Goal: Information Seeking & Learning: Check status

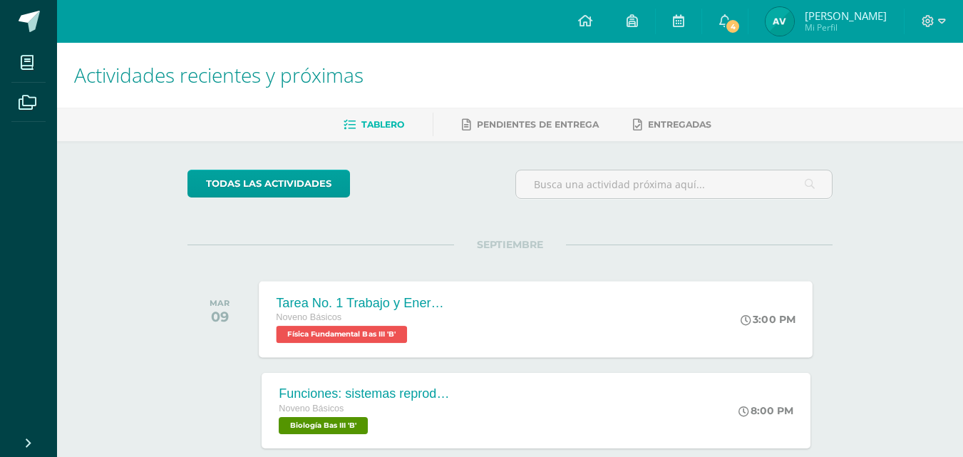
click at [744, 324] on icon at bounding box center [747, 319] width 11 height 11
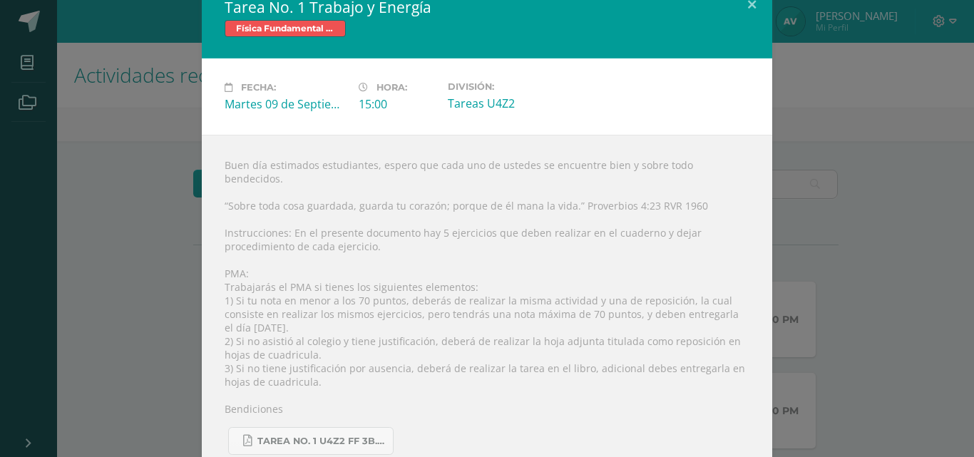
scroll to position [28, 0]
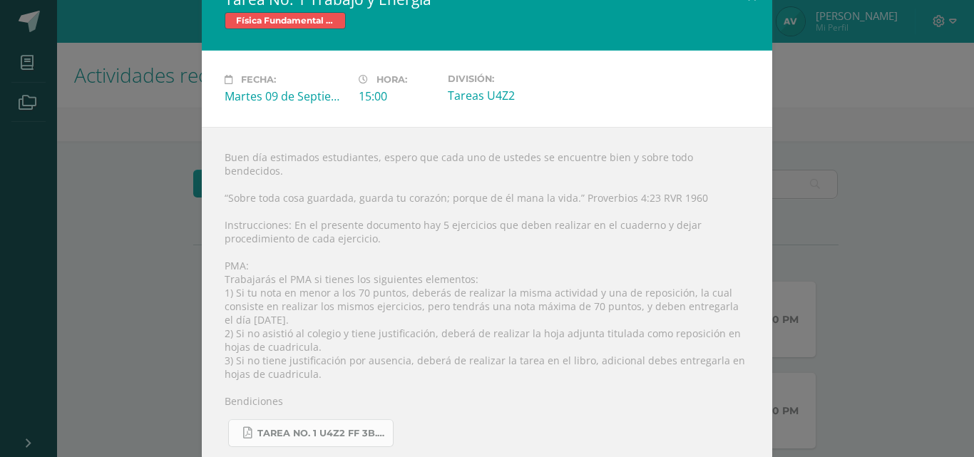
click at [317, 428] on span "Tarea No. 1 U4Z2 FF 3B.pdf" at bounding box center [321, 433] width 128 height 11
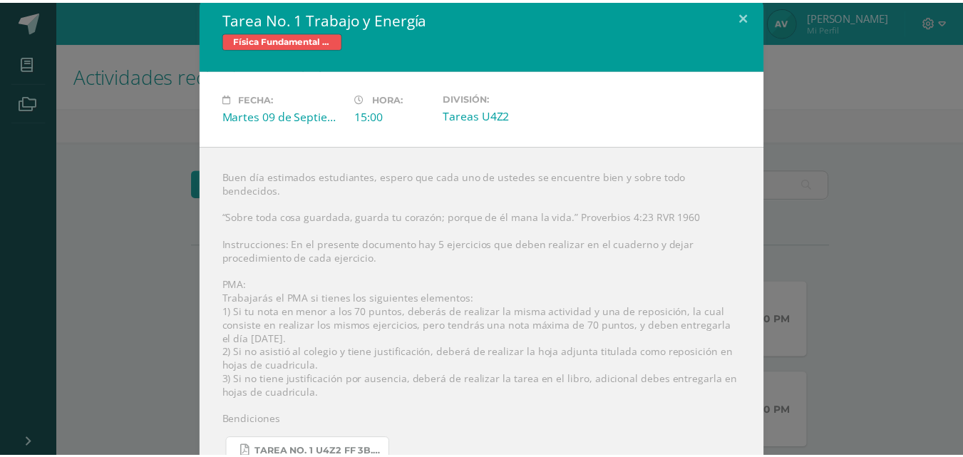
scroll to position [0, 0]
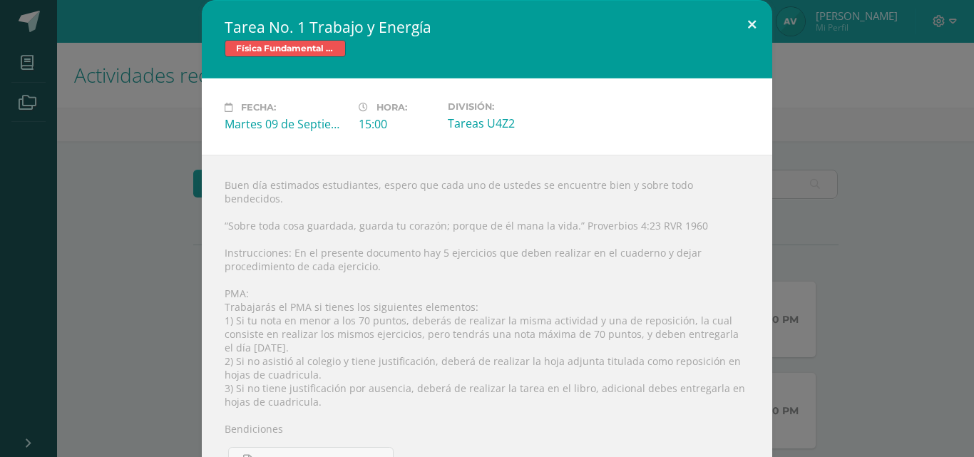
click at [751, 19] on button at bounding box center [752, 24] width 41 height 48
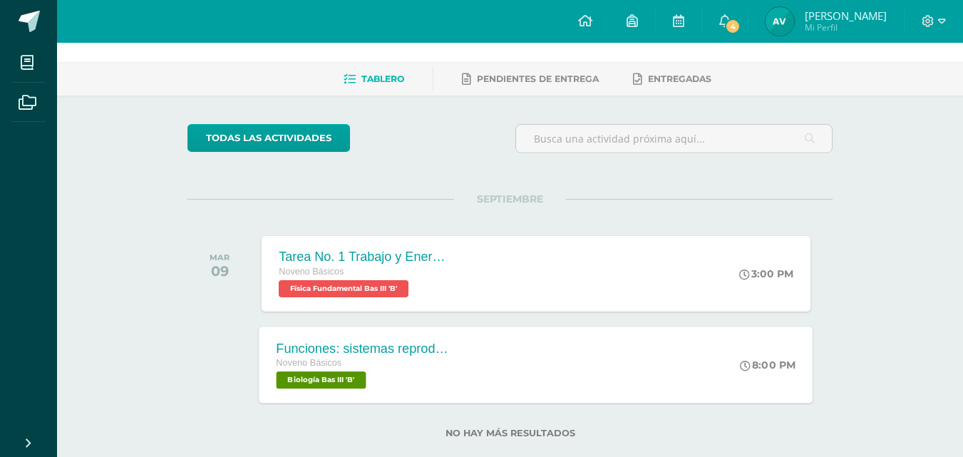
scroll to position [48, 0]
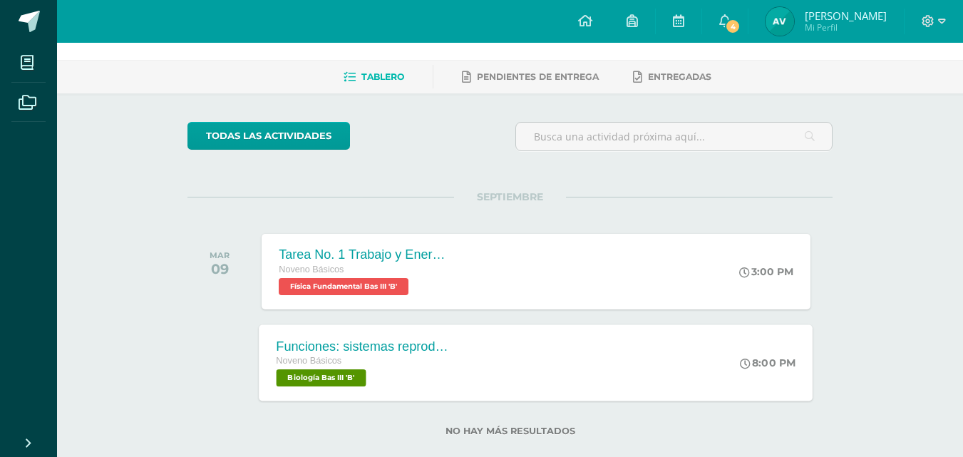
click at [426, 366] on div "Noveno Básicos" at bounding box center [363, 362] width 173 height 16
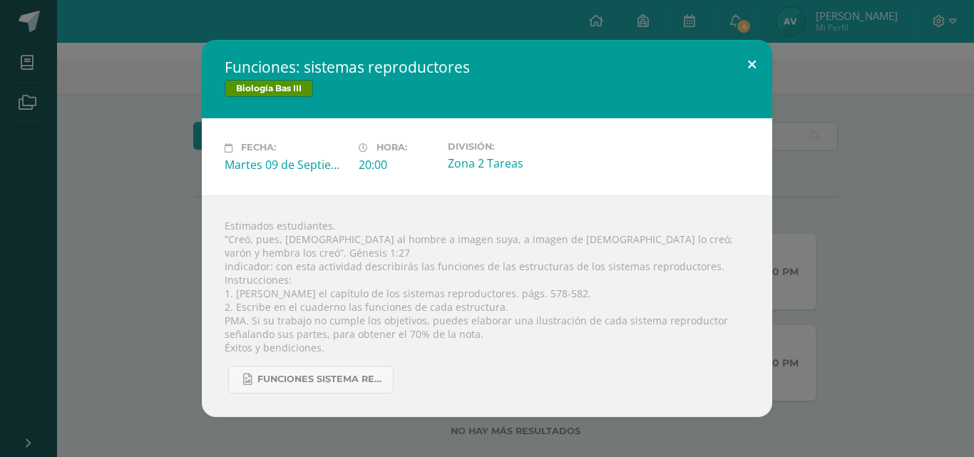
click at [749, 66] on button at bounding box center [752, 64] width 41 height 48
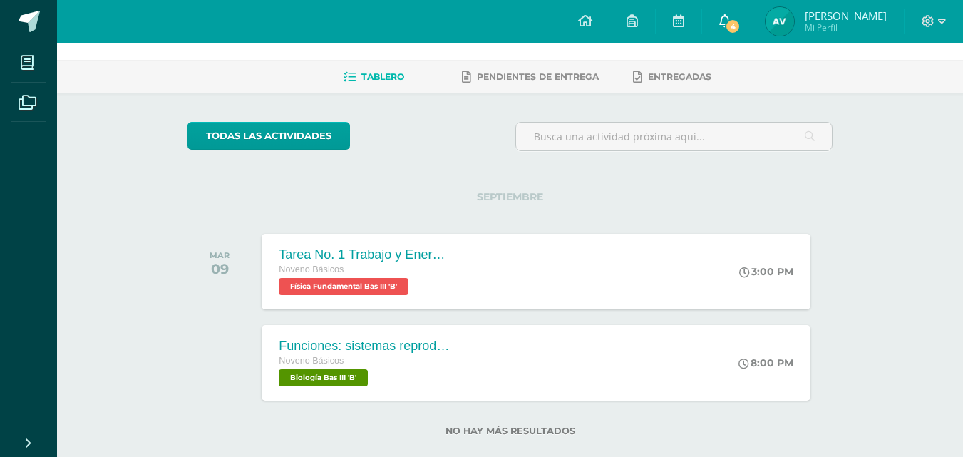
click at [748, 11] on link "4" at bounding box center [725, 21] width 46 height 43
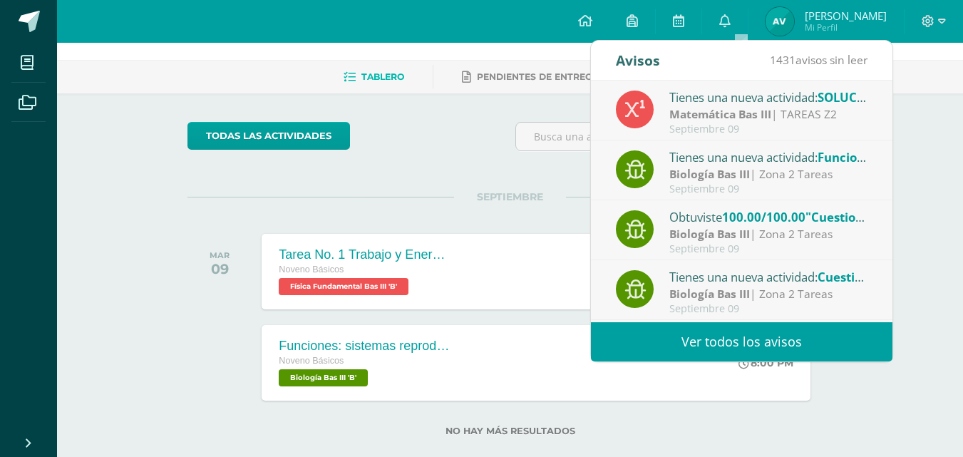
click at [802, 105] on div "Tienes una nueva actividad: SOLUCIÓN EFU3" at bounding box center [769, 97] width 198 height 19
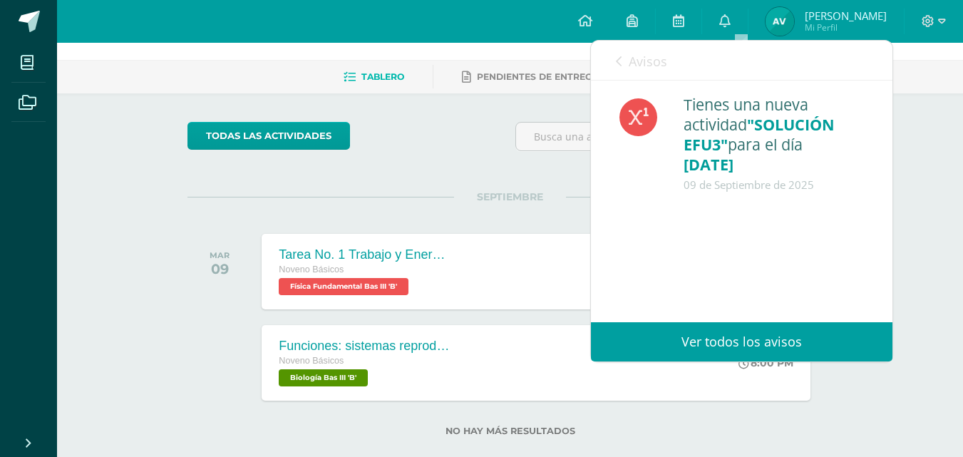
scroll to position [71, 0]
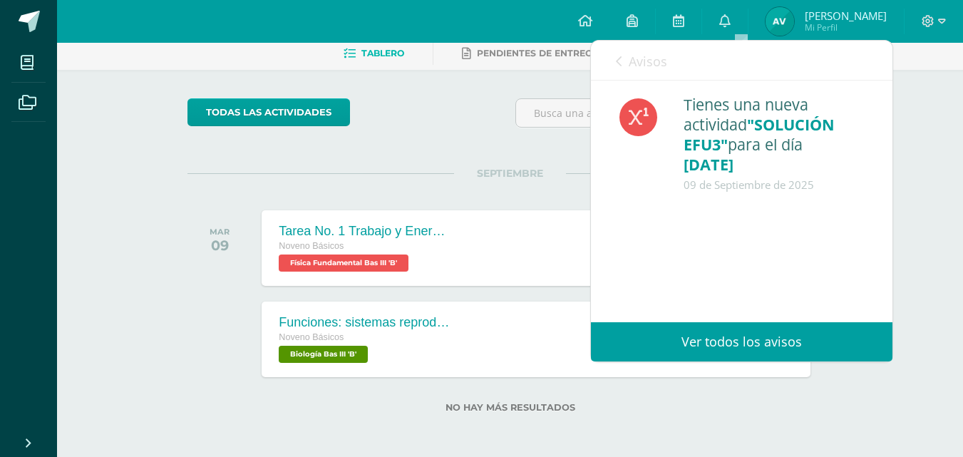
click at [620, 61] on icon at bounding box center [619, 61] width 6 height 11
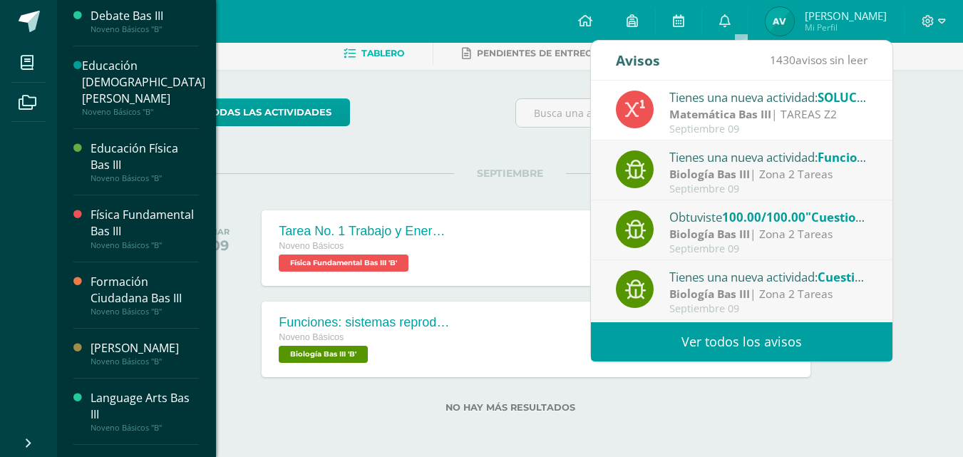
scroll to position [237, 0]
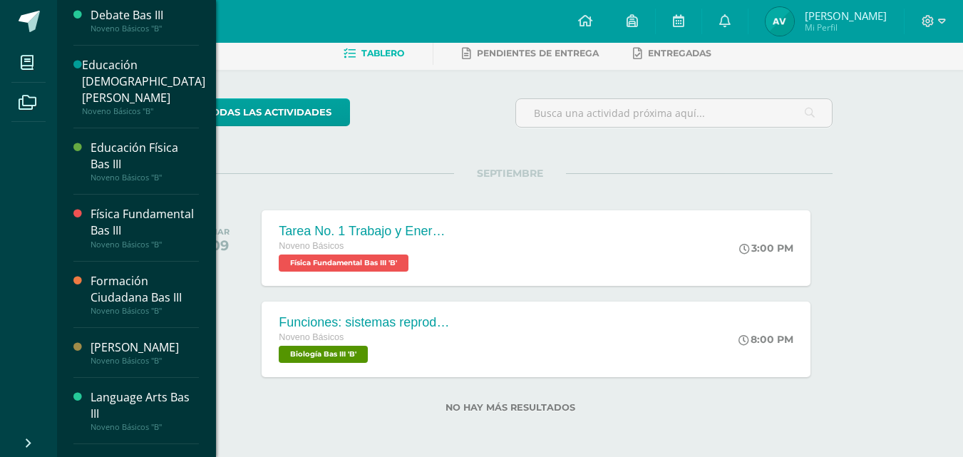
click at [154, 232] on div "Física Fundamental Bas III" at bounding box center [145, 222] width 108 height 33
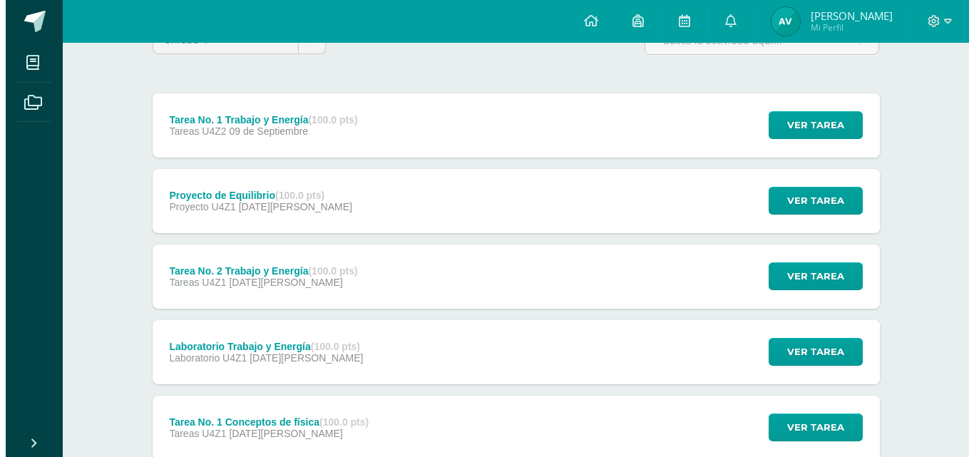
scroll to position [143, 0]
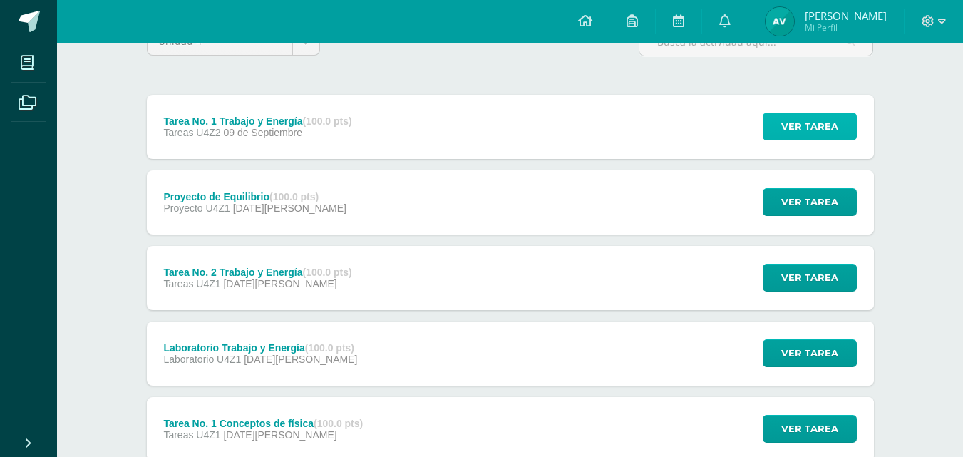
click at [806, 129] on span "Ver tarea" at bounding box center [810, 126] width 57 height 26
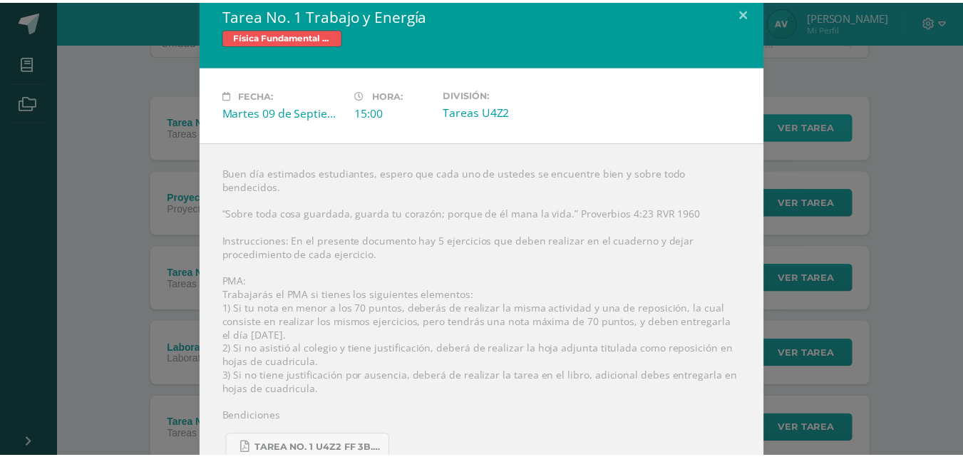
scroll to position [0, 0]
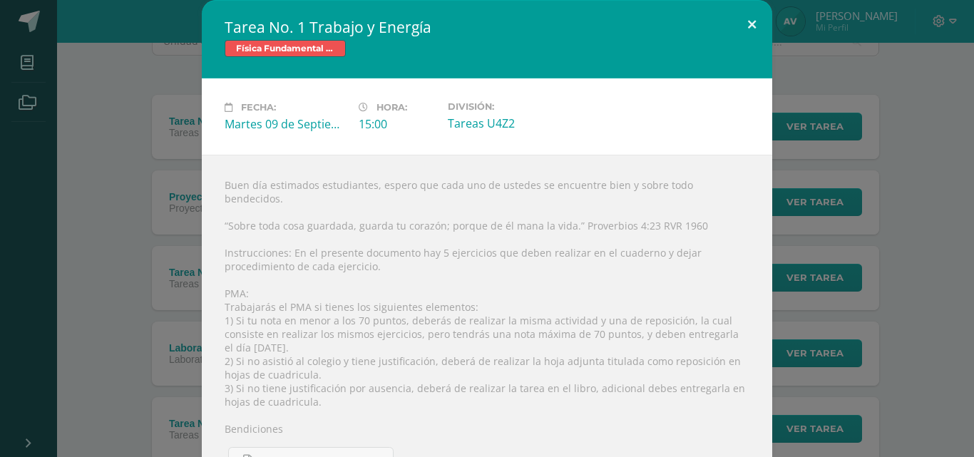
click at [742, 21] on button at bounding box center [752, 24] width 41 height 48
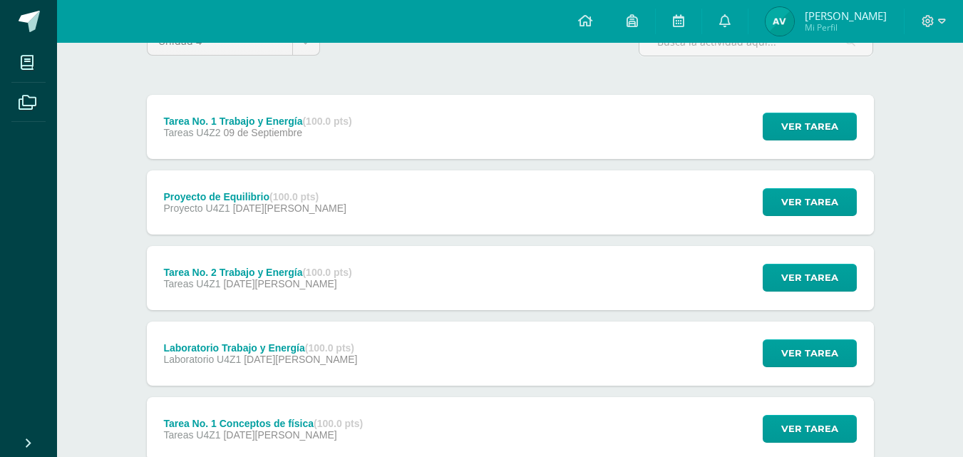
click at [872, 21] on span "[PERSON_NAME]" at bounding box center [846, 16] width 82 height 14
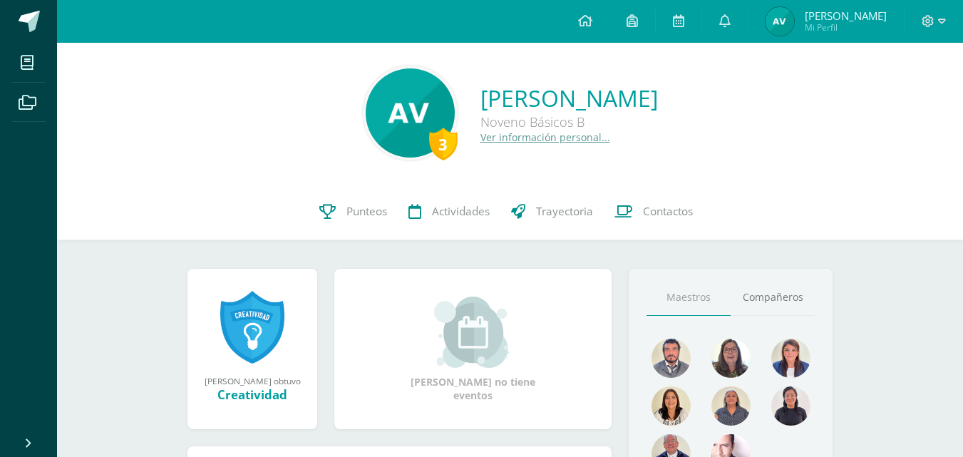
click at [215, 343] on div "[PERSON_NAME] ganó el logro: Creatividad Asignado por [PERSON_NAME] [DATE][PERS…" at bounding box center [253, 349] width 130 height 160
click at [246, 391] on div "Creatividad" at bounding box center [252, 395] width 101 height 16
click at [252, 347] on link at bounding box center [252, 327] width 64 height 74
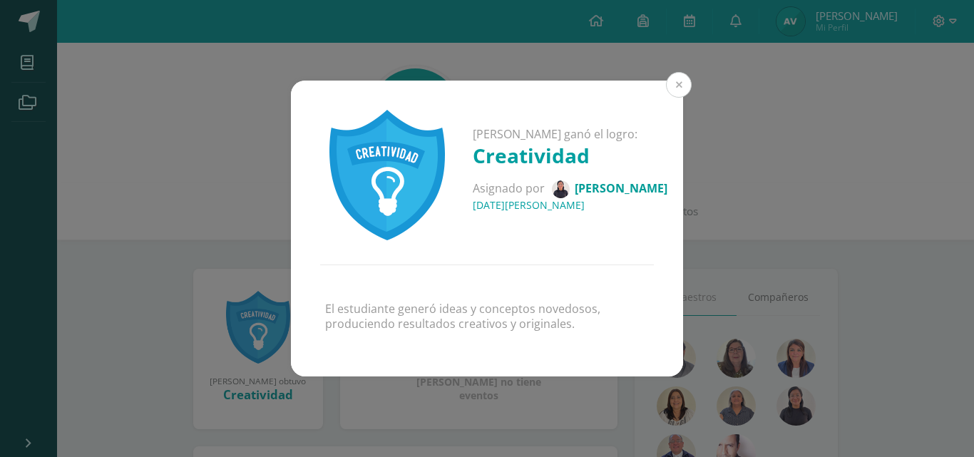
click at [679, 75] on button at bounding box center [679, 85] width 26 height 26
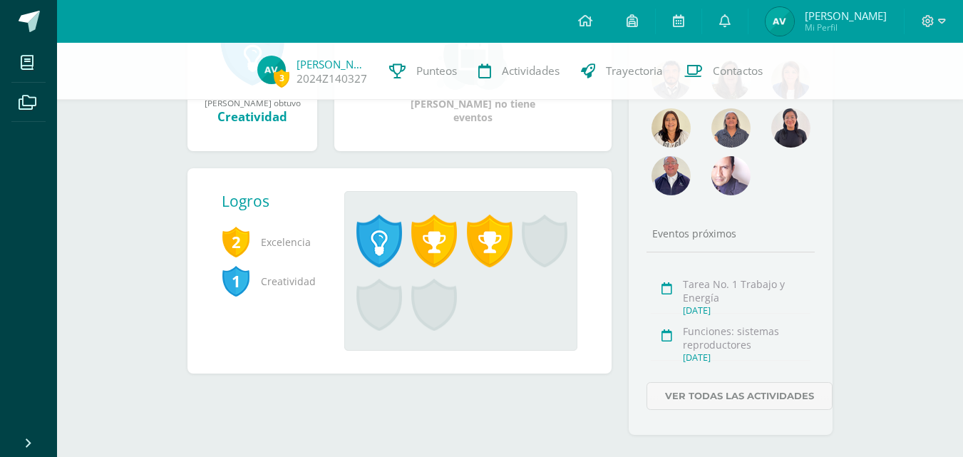
scroll to position [285, 0]
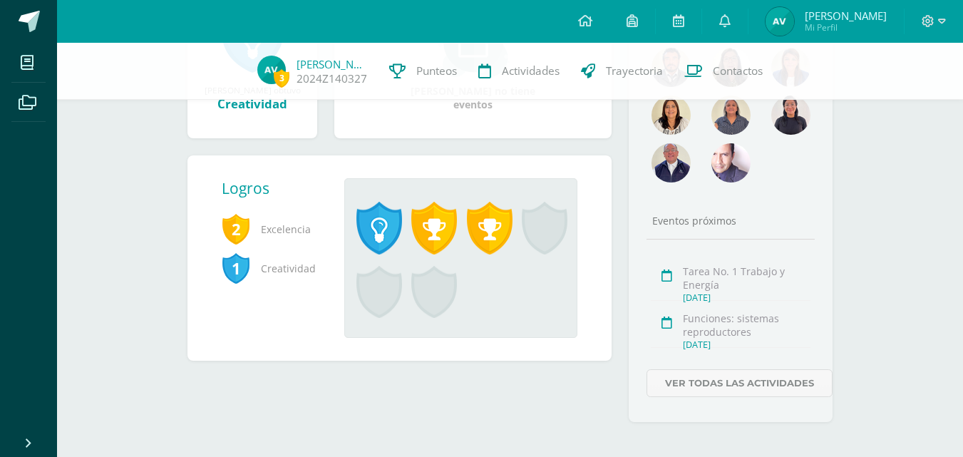
click at [438, 224] on span at bounding box center [434, 228] width 46 height 53
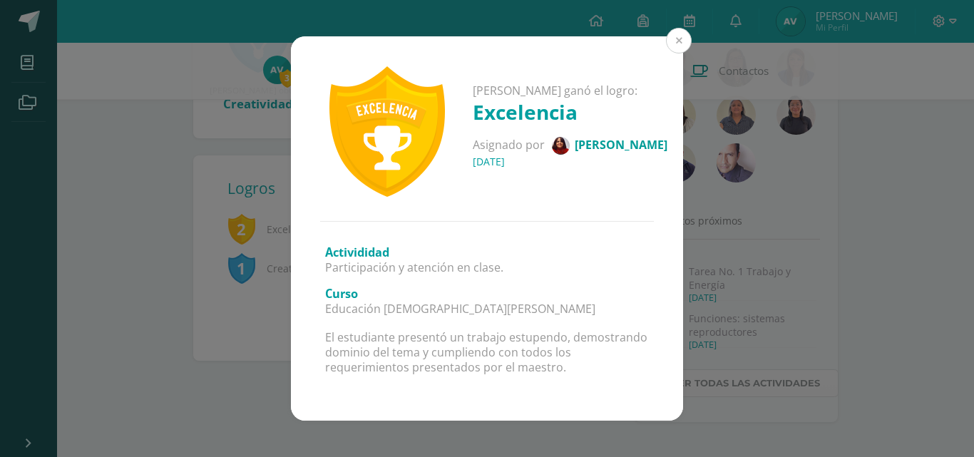
click at [680, 41] on button at bounding box center [679, 41] width 26 height 26
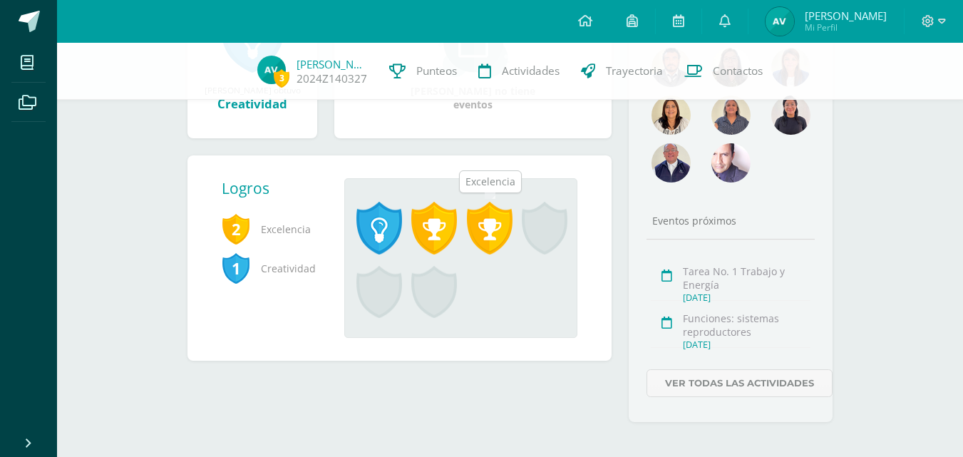
click at [487, 221] on span at bounding box center [490, 228] width 46 height 53
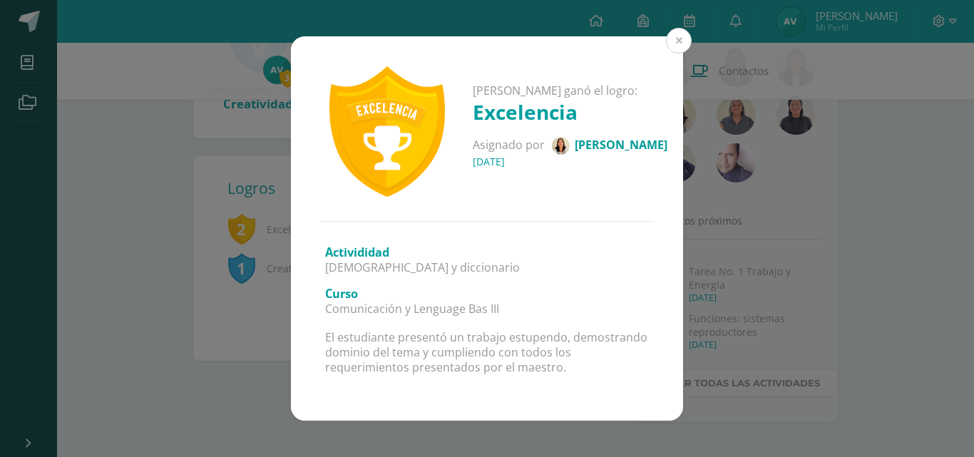
click at [687, 36] on button at bounding box center [679, 41] width 26 height 26
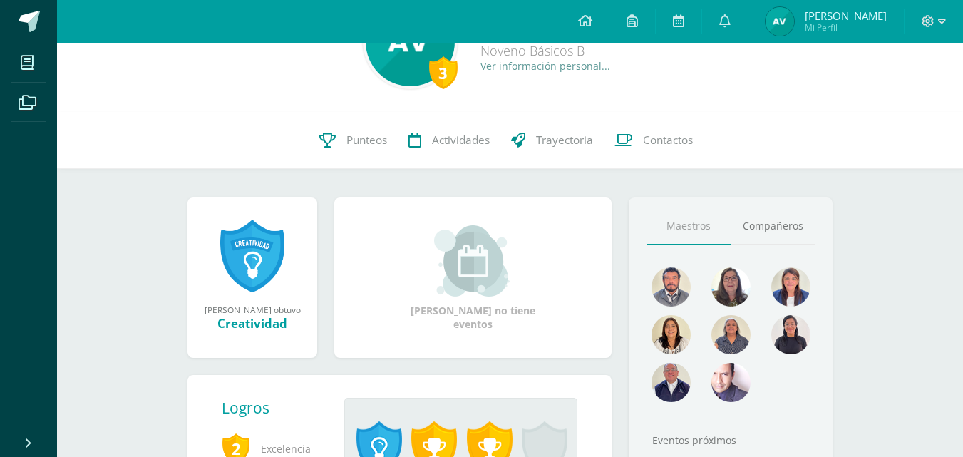
scroll to position [0, 0]
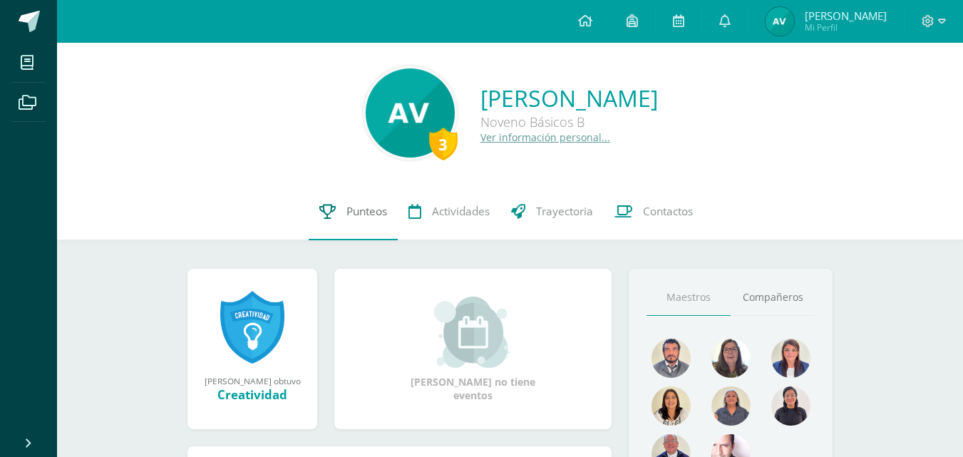
click at [376, 224] on link "Punteos" at bounding box center [353, 211] width 89 height 57
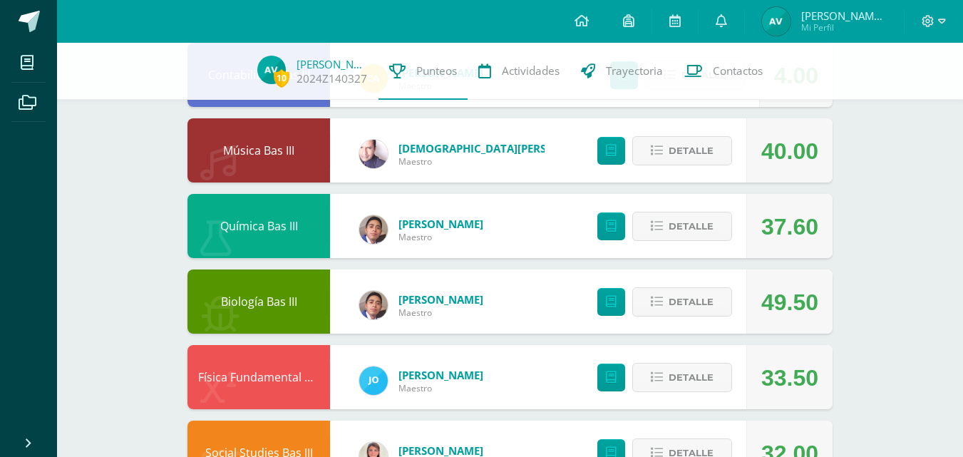
scroll to position [904, 0]
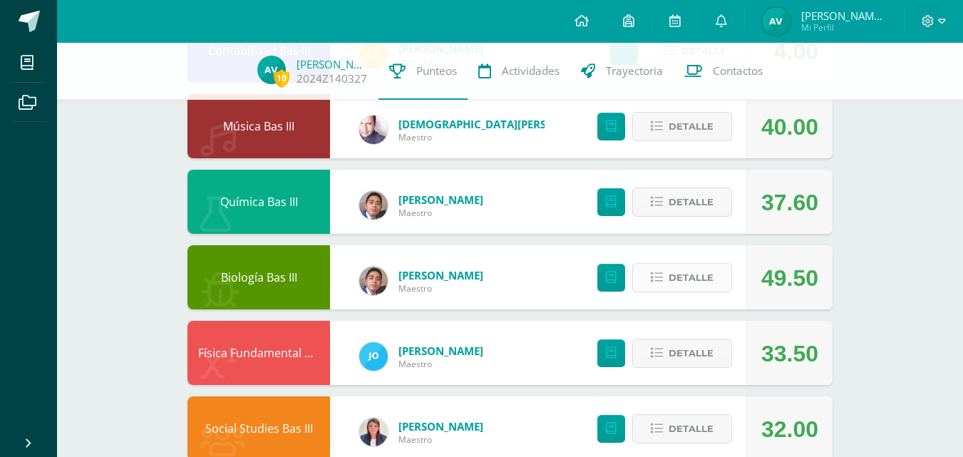
click at [693, 265] on span "Detalle" at bounding box center [691, 278] width 45 height 26
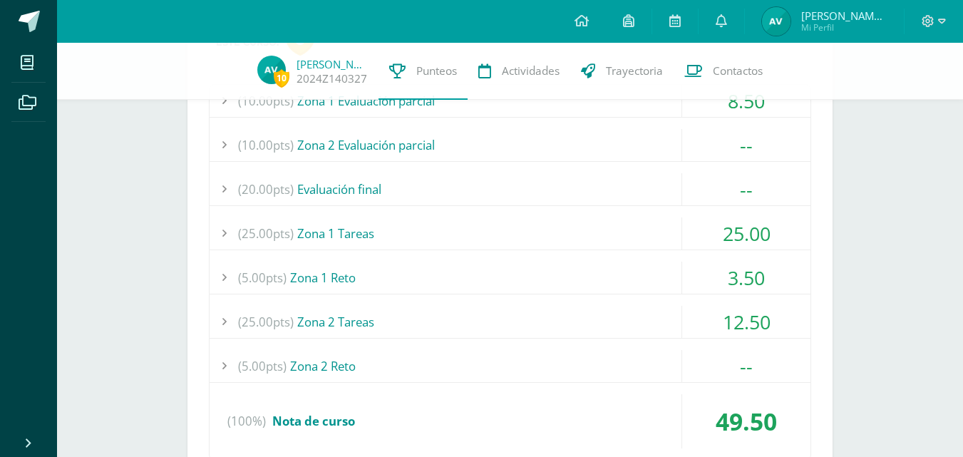
scroll to position [1212, 0]
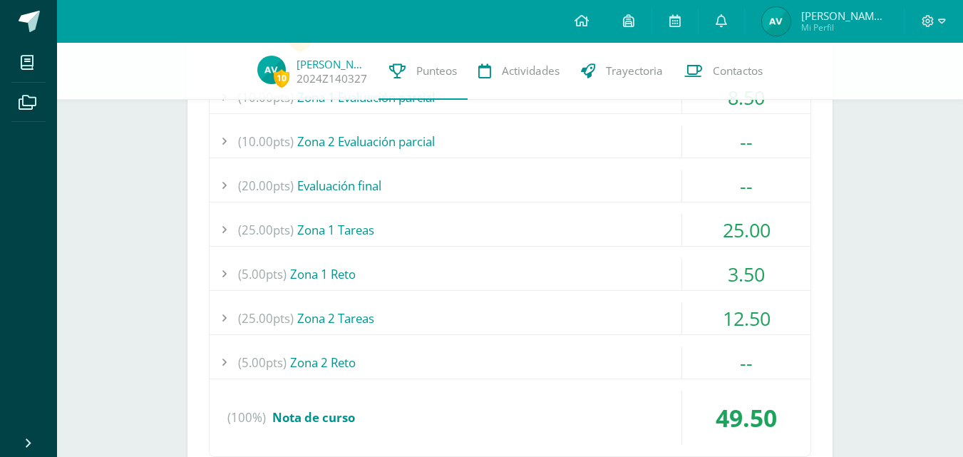
click at [683, 262] on div "3.50" at bounding box center [746, 274] width 128 height 32
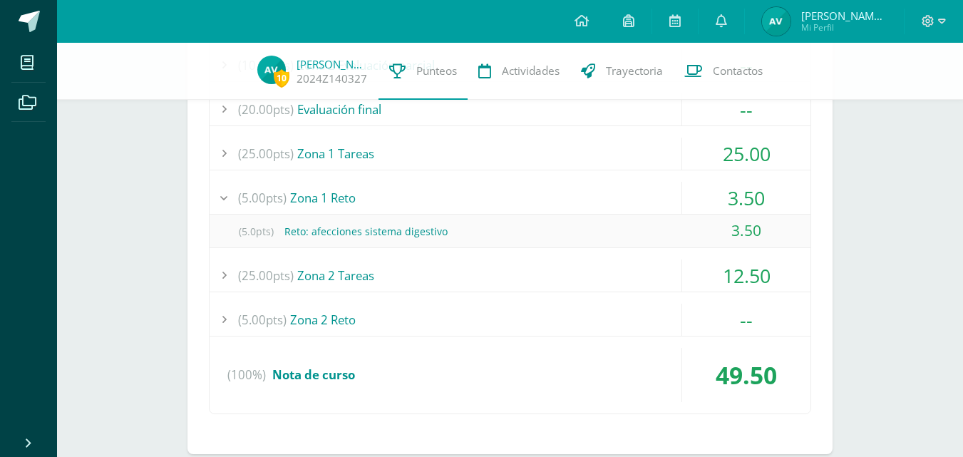
scroll to position [1307, 0]
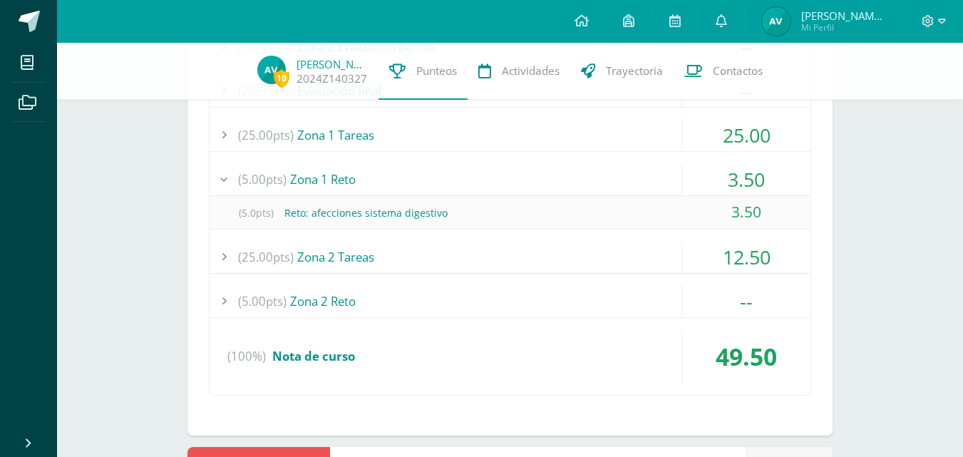
click at [674, 241] on div "(25.00pts) Zona 2 Tareas" at bounding box center [510, 257] width 601 height 32
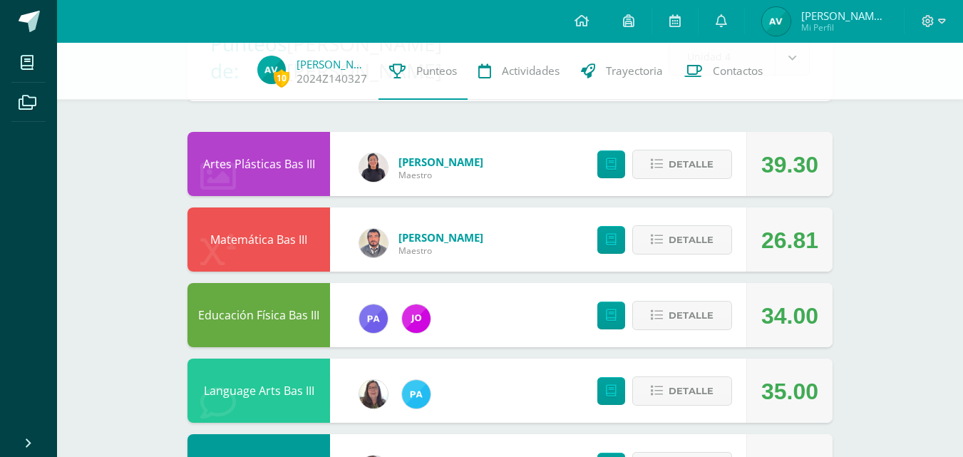
scroll to position [107, 0]
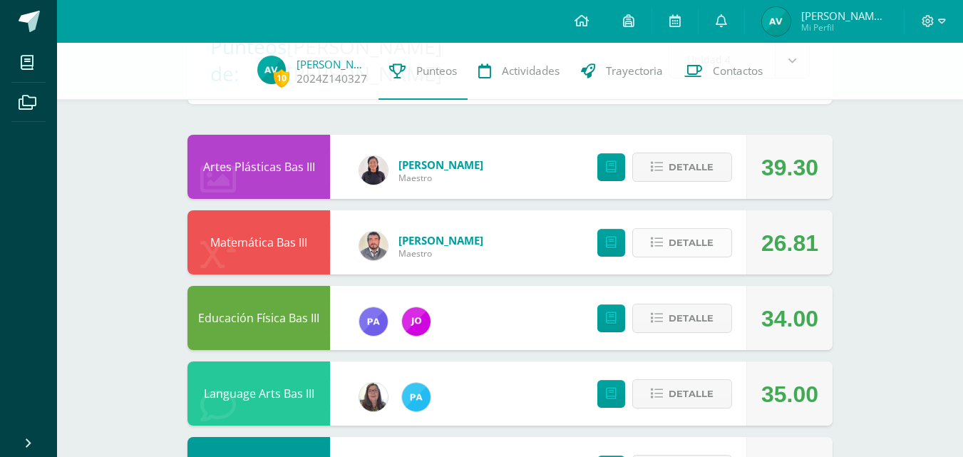
click at [663, 237] on icon at bounding box center [657, 243] width 12 height 12
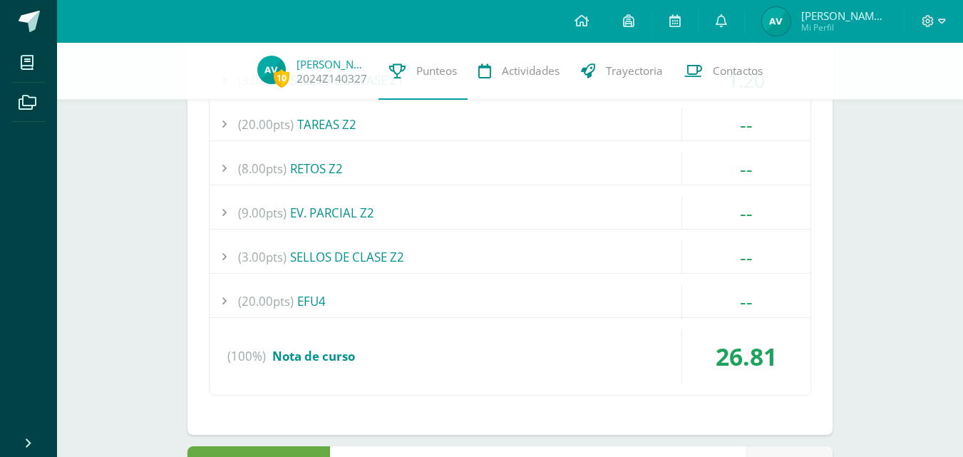
scroll to position [535, 0]
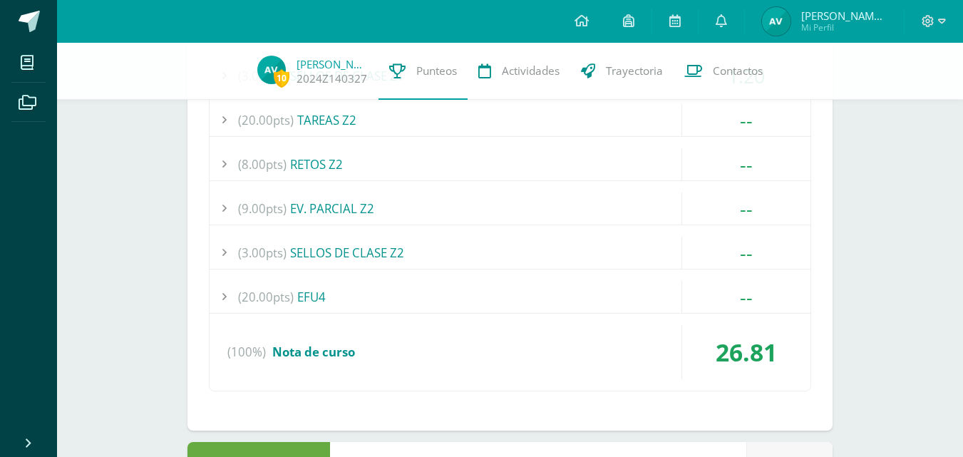
click at [593, 148] on div "(8.00pts) RETOS Z2" at bounding box center [510, 164] width 601 height 32
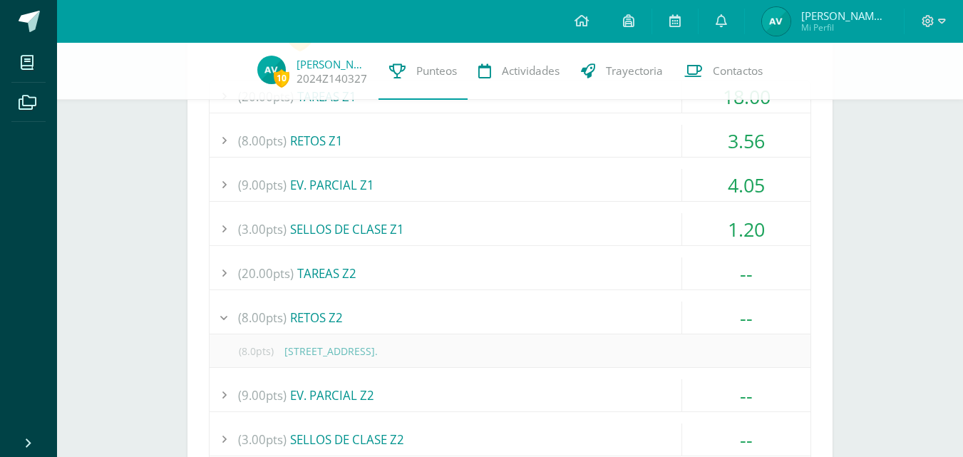
scroll to position [368, 0]
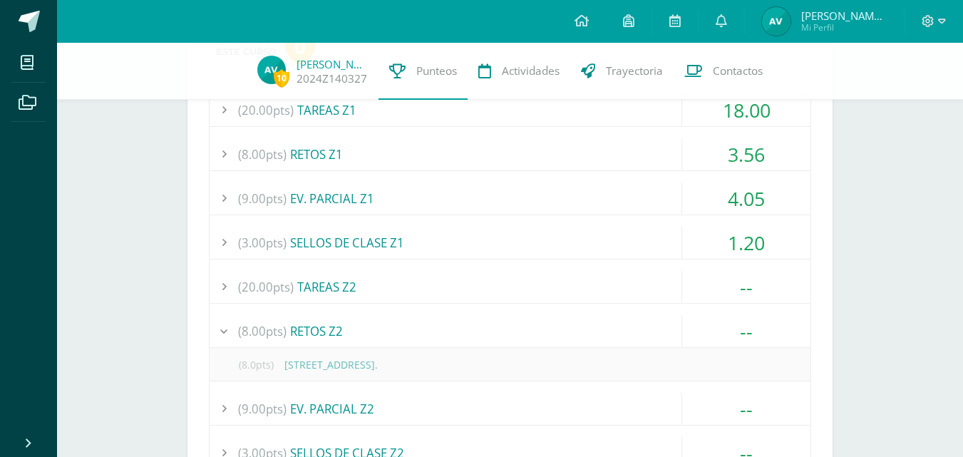
click at [493, 271] on div "(20.00pts) TAREAS Z2" at bounding box center [510, 287] width 601 height 32
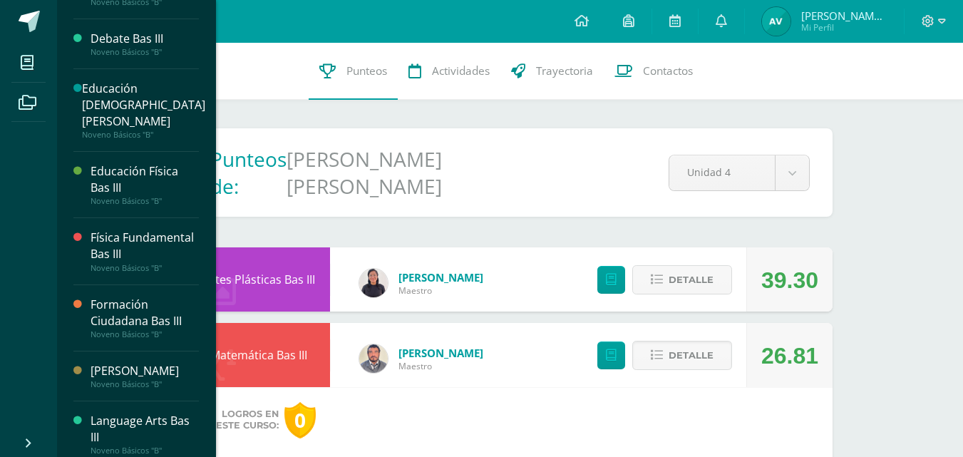
scroll to position [237, 0]
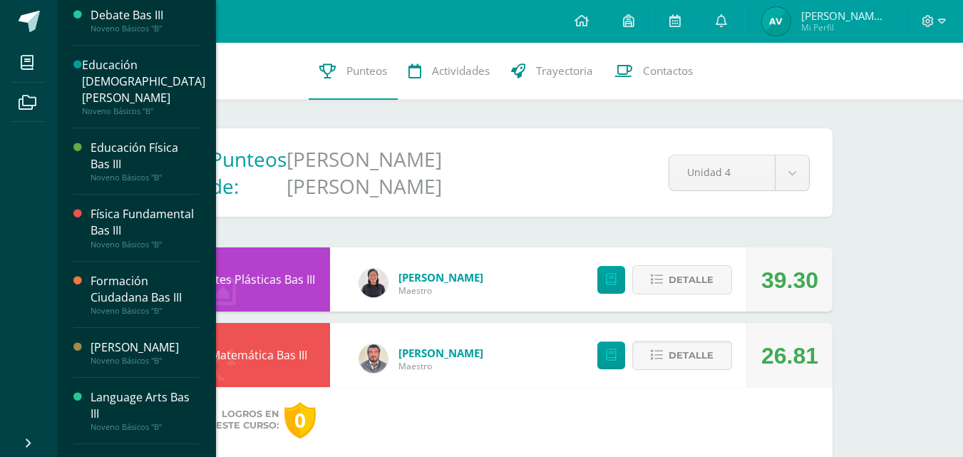
click at [157, 234] on div "Física Fundamental Bas III" at bounding box center [145, 222] width 108 height 33
